Goal: Task Accomplishment & Management: Complete application form

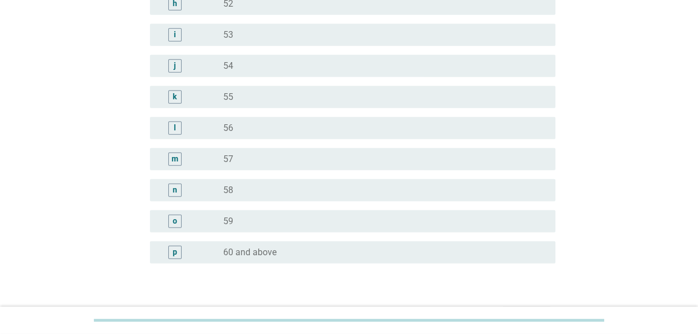
scroll to position [1364, 0]
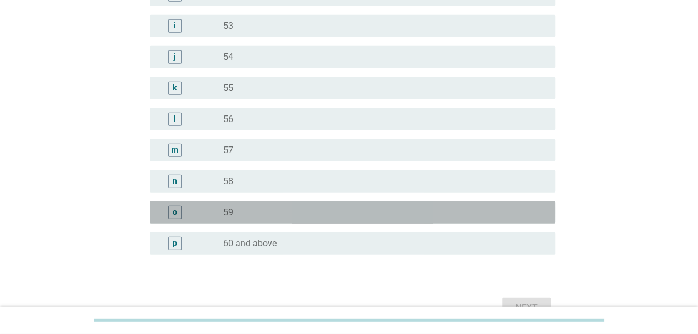
click at [175, 209] on div "o" at bounding box center [175, 212] width 4 height 12
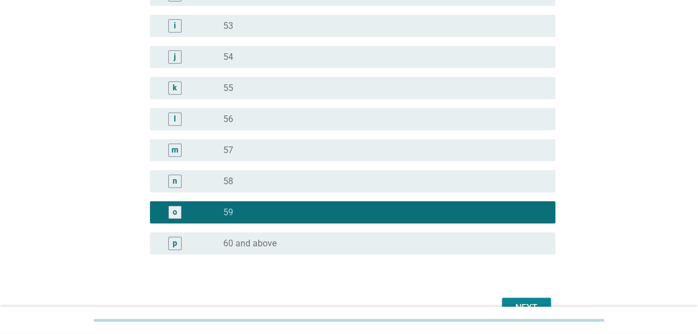
click at [519, 302] on div "Next" at bounding box center [526, 307] width 31 height 13
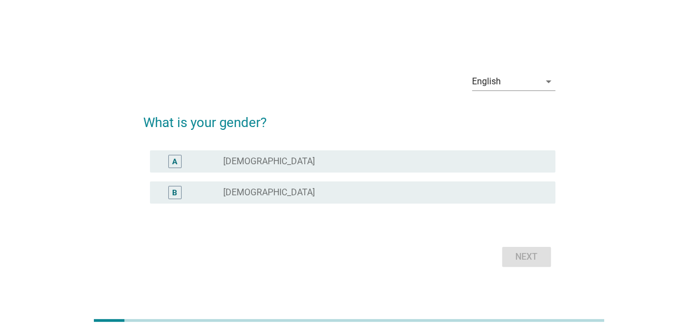
click at [284, 161] on div "radio_button_unchecked [DEMOGRAPHIC_DATA]" at bounding box center [380, 161] width 314 height 11
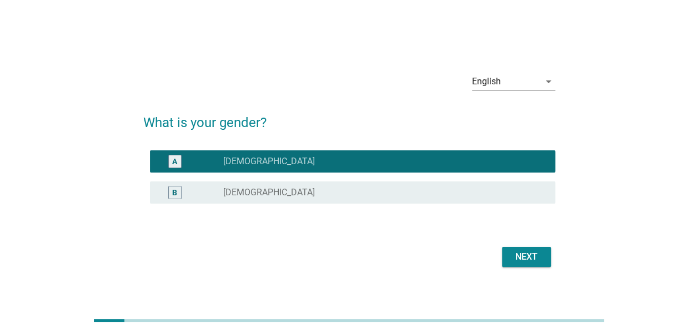
click at [521, 255] on div "Next" at bounding box center [526, 256] width 31 height 13
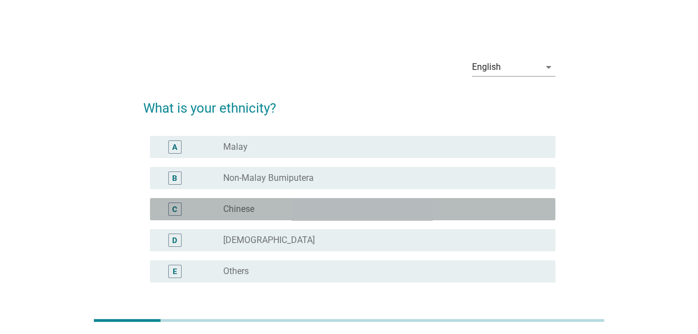
click at [396, 199] on div "C radio_button_unchecked Chinese" at bounding box center [352, 209] width 405 height 22
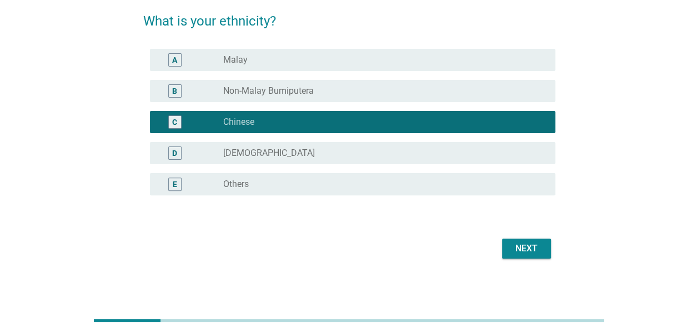
scroll to position [91, 0]
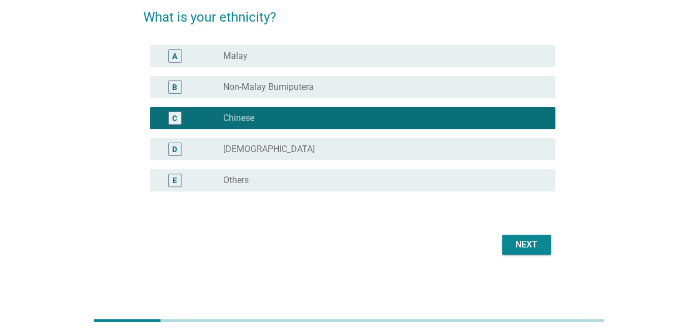
click at [531, 241] on div "Next" at bounding box center [526, 244] width 31 height 13
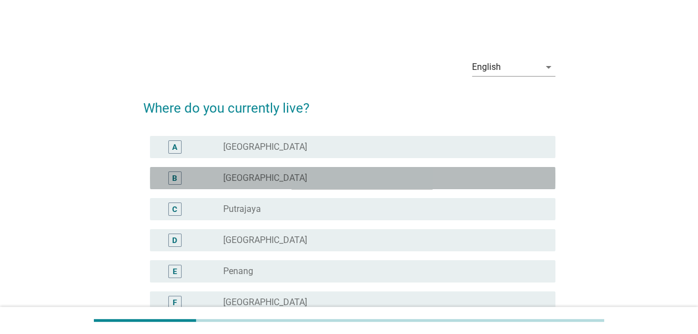
click at [454, 184] on div "radio_button_unchecked [GEOGRAPHIC_DATA]" at bounding box center [384, 177] width 323 height 13
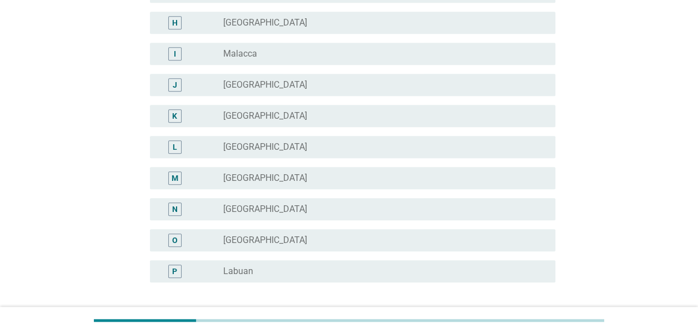
scroll to position [433, 0]
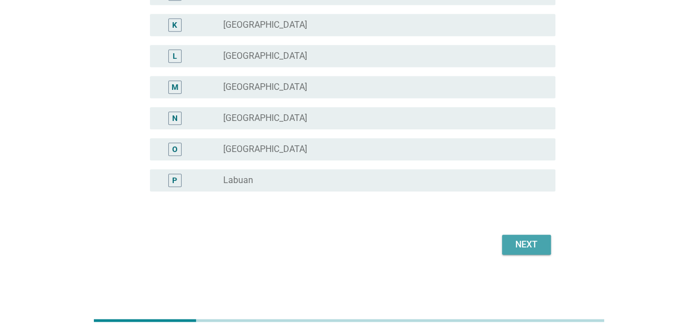
click at [516, 240] on div "Next" at bounding box center [526, 244] width 31 height 13
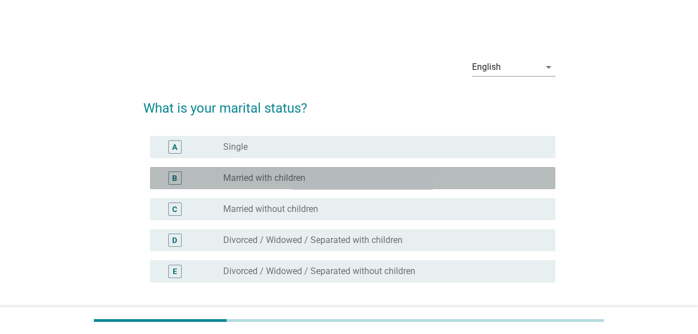
click at [432, 171] on div "radio_button_unchecked Married with children" at bounding box center [384, 177] width 323 height 13
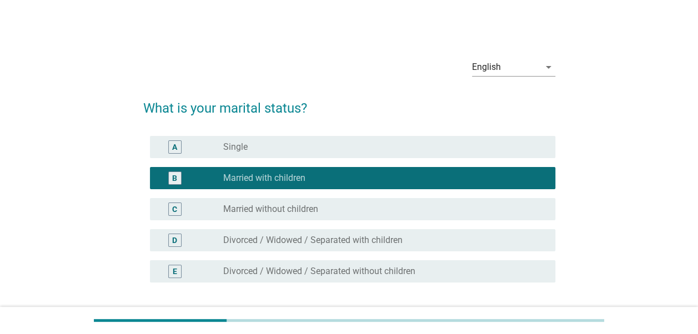
scroll to position [91, 0]
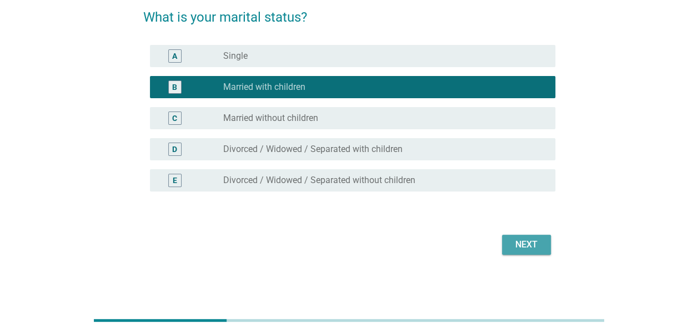
click at [545, 242] on button "Next" at bounding box center [526, 245] width 49 height 20
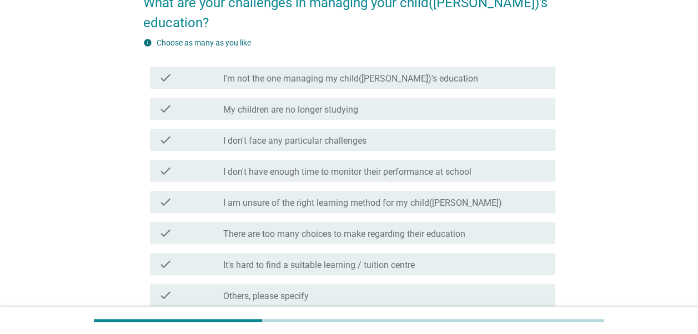
scroll to position [108, 0]
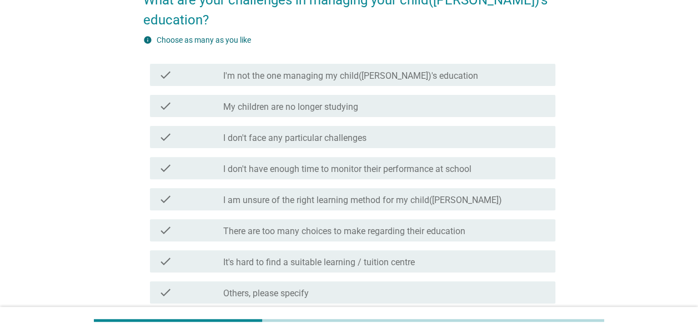
click at [373, 99] on div "check_box_outline_blank My children are no longer studying" at bounding box center [384, 105] width 323 height 13
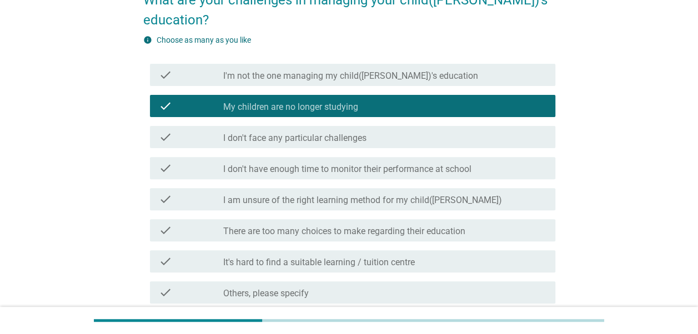
scroll to position [187, 0]
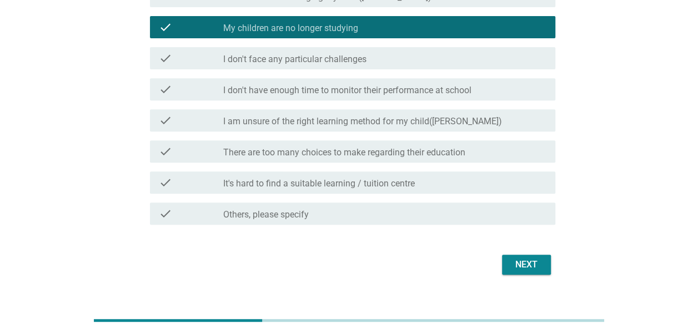
click at [522, 255] on button "Next" at bounding box center [526, 265] width 49 height 20
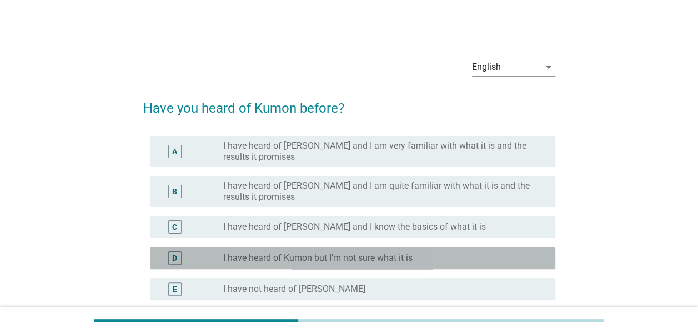
click at [455, 258] on div "radio_button_unchecked I have heard of Kumon but I'm not sure what it is" at bounding box center [380, 257] width 314 height 11
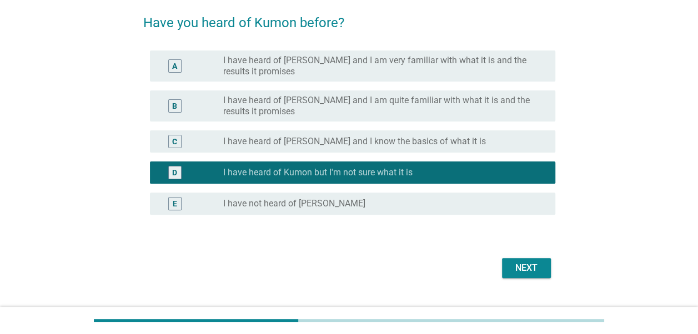
scroll to position [100, 0]
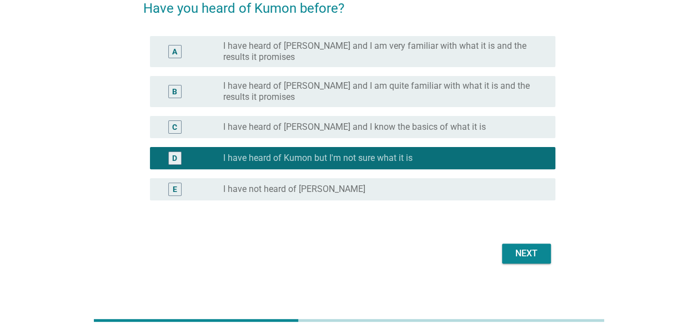
click at [531, 256] on div "Next" at bounding box center [526, 253] width 31 height 13
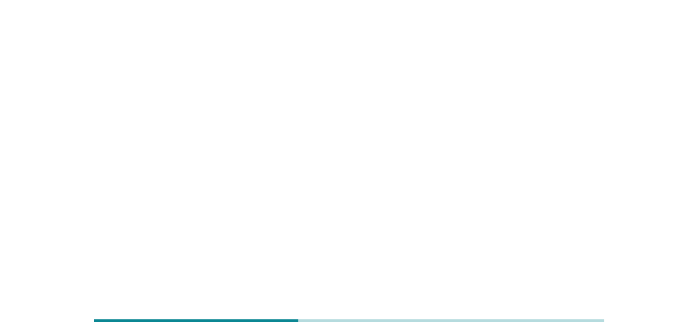
scroll to position [0, 0]
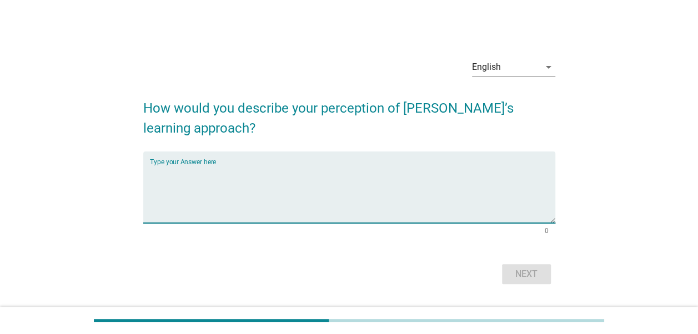
click at [228, 166] on textarea "Type your Answer here" at bounding box center [352, 194] width 405 height 58
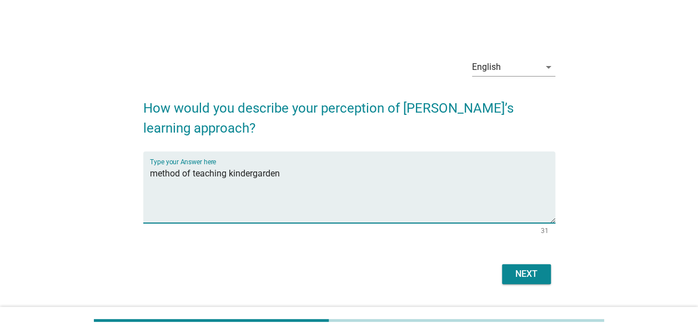
type textarea "method of teaching kindergarden"
click at [523, 277] on div "Next" at bounding box center [526, 273] width 31 height 13
